Goal: Navigation & Orientation: Find specific page/section

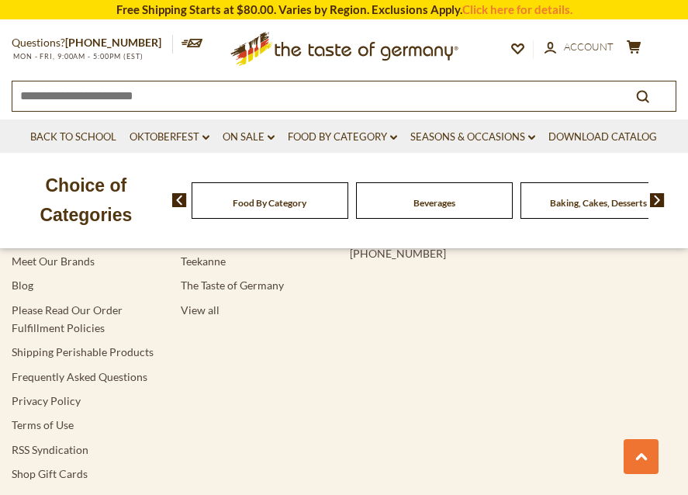
scroll to position [5236, 0]
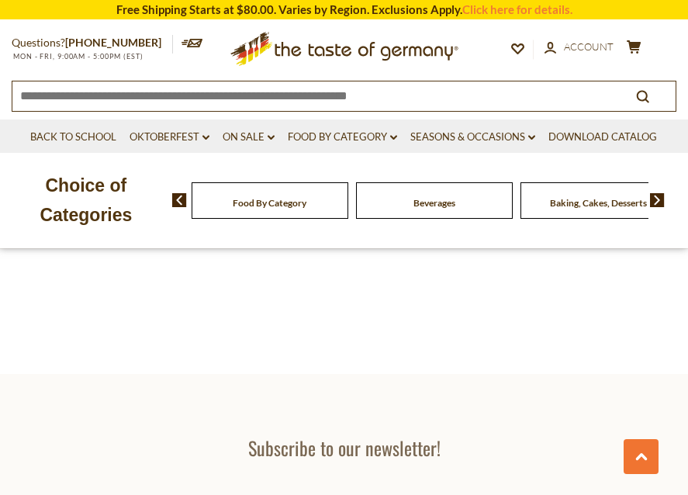
scroll to position [4574, 0]
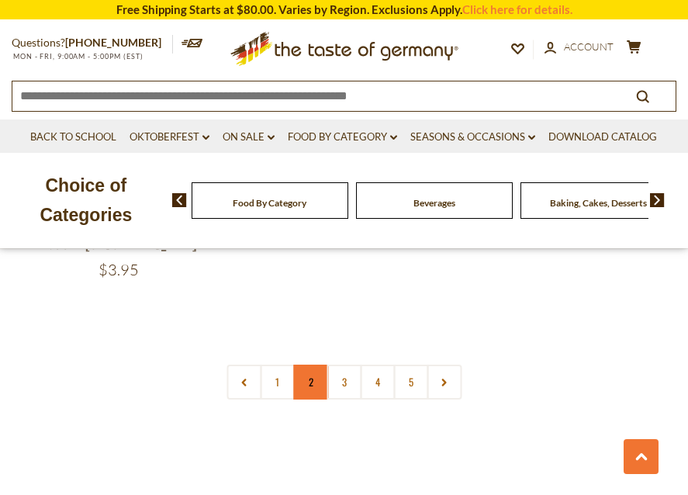
click at [309, 364] on link "2" at bounding box center [310, 381] width 35 height 35
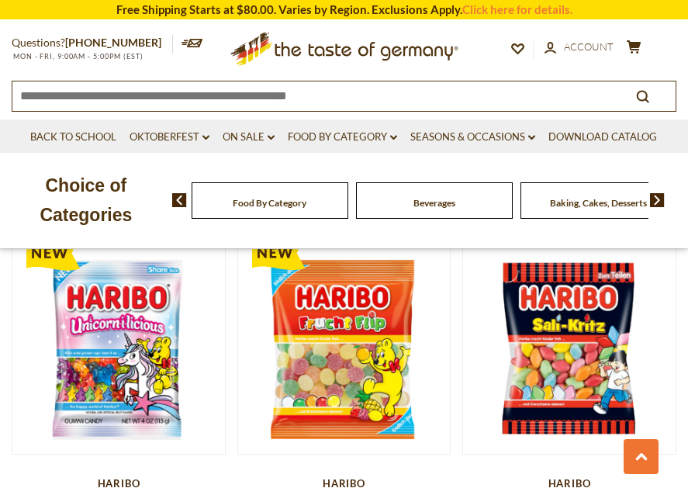
scroll to position [3885, 0]
